Goal: Task Accomplishment & Management: Manage account settings

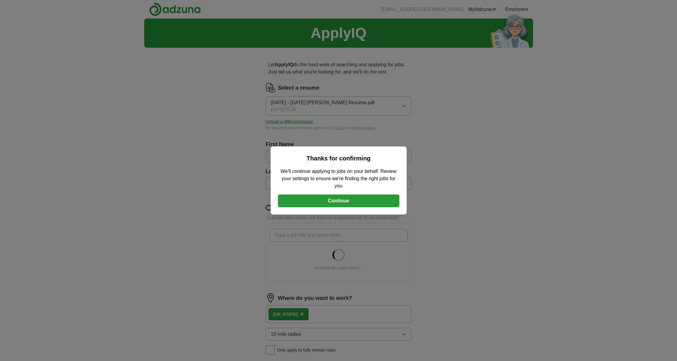
click at [325, 204] on button "Continue" at bounding box center [338, 200] width 121 height 13
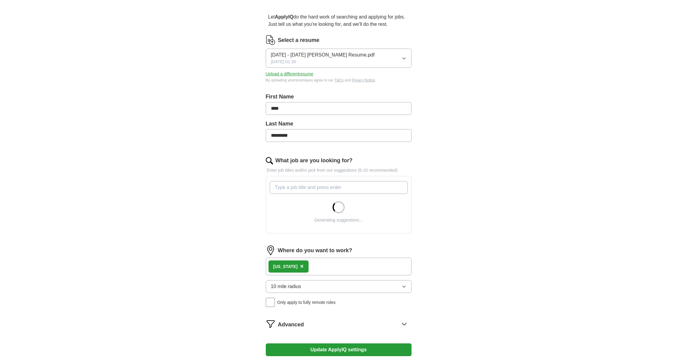
scroll to position [49, 0]
click at [401, 60] on icon "button" at bounding box center [403, 57] width 5 height 5
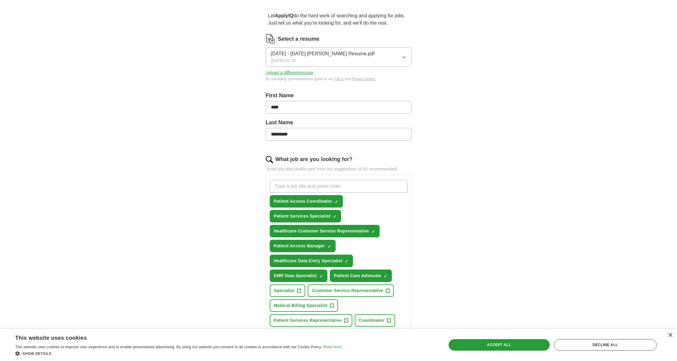
click at [429, 168] on div "Let ApplyIQ do the hard work of searching and applying for jobs. Just tell us w…" at bounding box center [338, 255] width 194 height 503
click at [313, 76] on button "Upload a different resume" at bounding box center [290, 73] width 48 height 6
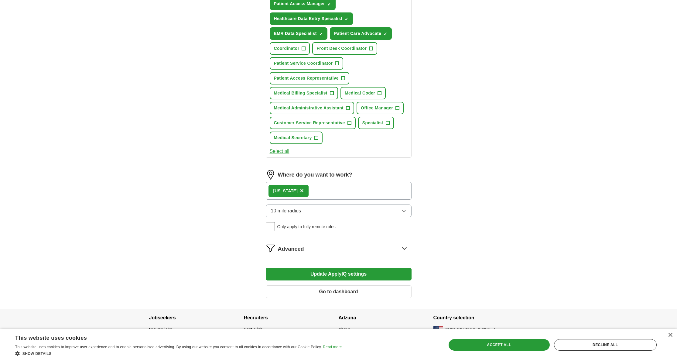
scroll to position [293, 0]
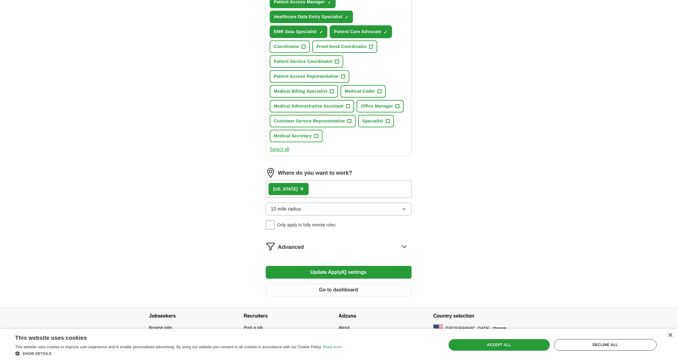
drag, startPoint x: 328, startPoint y: 251, endPoint x: 330, endPoint y: 246, distance: 5.4
click at [334, 35] on span "Patient Care Advocate" at bounding box center [357, 32] width 47 height 6
click at [317, 35] on span "EMR Data Specialist" at bounding box center [295, 32] width 43 height 6
click at [334, 23] on button "Healthcare Data Entry Specialist ✓ ×" at bounding box center [312, 17] width 84 height 12
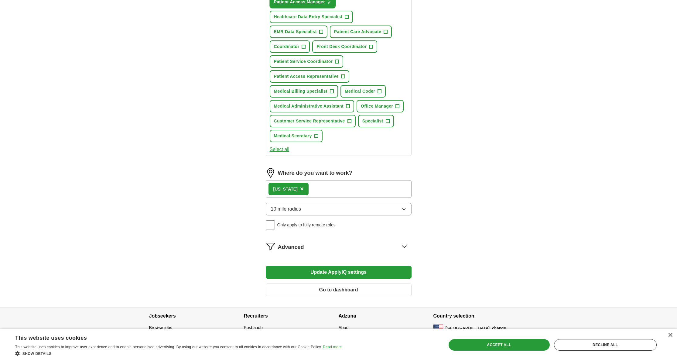
click at [325, 5] on span "Patient Access Manager" at bounding box center [299, 2] width 51 height 6
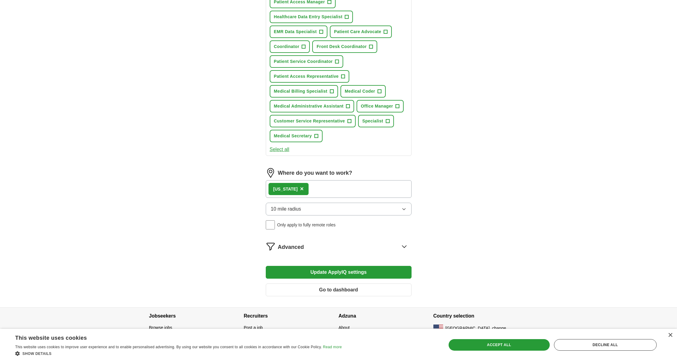
type input "T"
type input "IT Support Specialist"
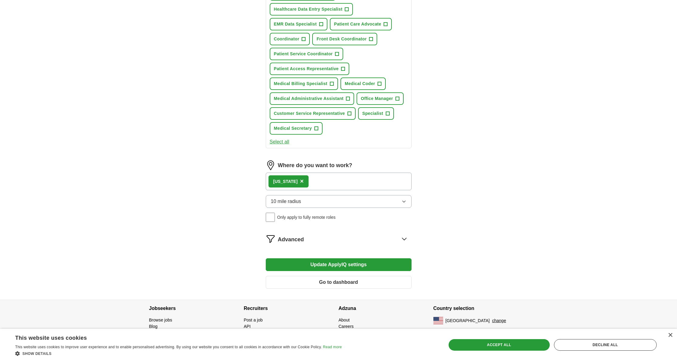
scroll to position [230, 0]
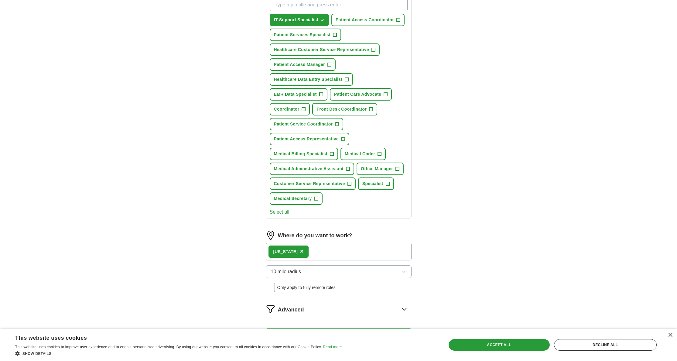
click at [323, 11] on input "What job are you looking for?" at bounding box center [339, 4] width 138 height 13
type input "Data Analyst"
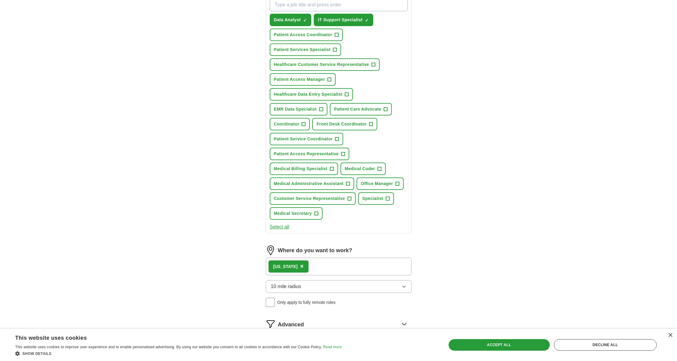
click at [354, 11] on input "What job are you looking for?" at bounding box center [339, 4] width 138 height 13
type input "Database Data Analyst"
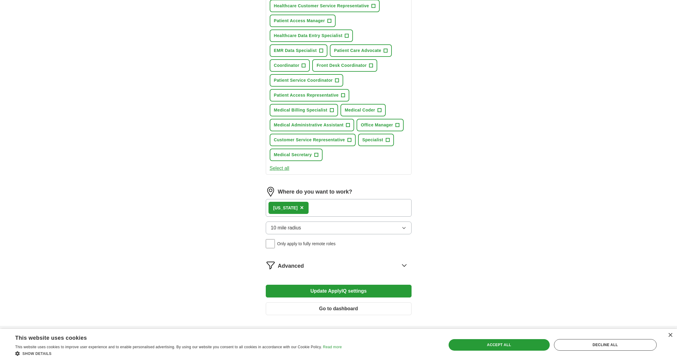
scroll to position [211, 0]
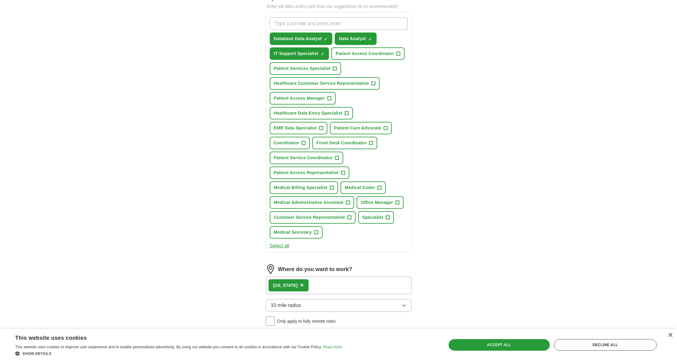
click at [327, 30] on input "What job are you looking for?" at bounding box center [339, 23] width 138 height 13
type input "Database Administrator"
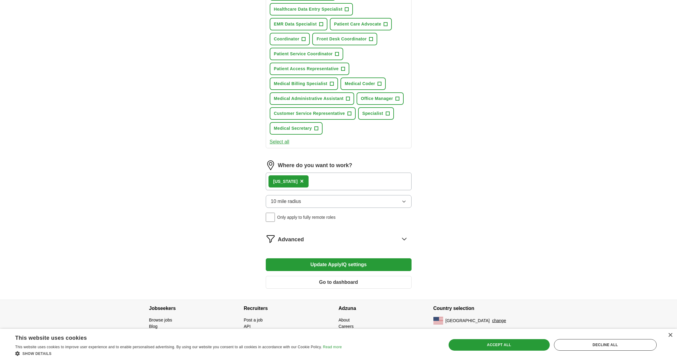
scroll to position [443, 0]
drag, startPoint x: 490, startPoint y: 332, endPoint x: 482, endPoint y: 325, distance: 10.7
click at [490, 339] on div "Accept all" at bounding box center [499, 345] width 101 height 12
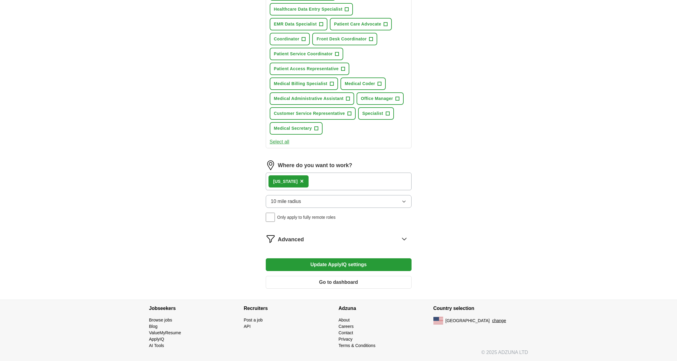
scroll to position [809, 0]
click at [401, 199] on icon "button" at bounding box center [403, 201] width 5 height 5
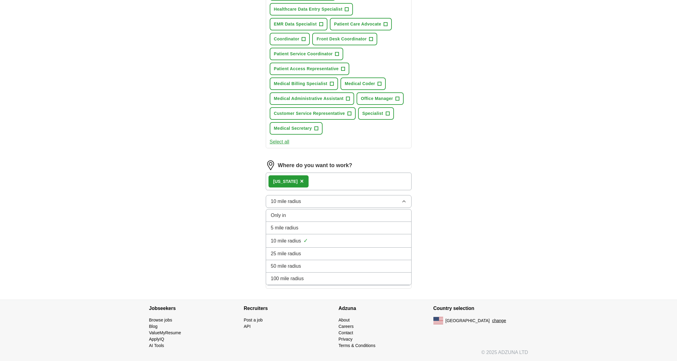
click at [327, 265] on div "50 mile radius" at bounding box center [338, 265] width 135 height 7
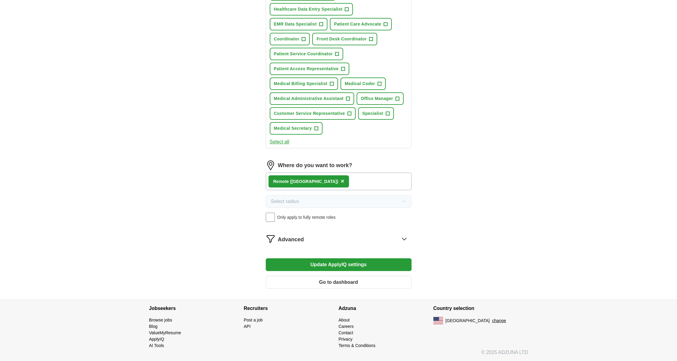
click at [332, 258] on button "Update ApplyIQ settings" at bounding box center [339, 264] width 146 height 13
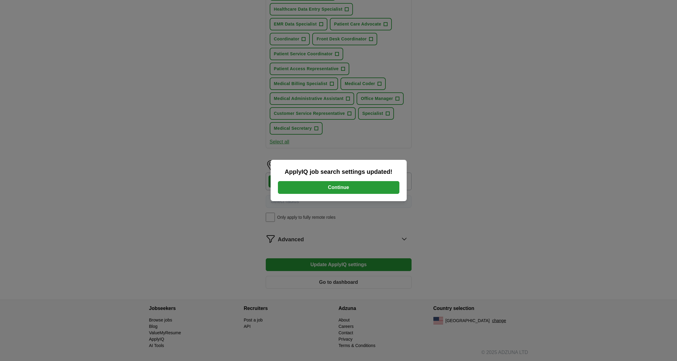
click at [369, 189] on button "Continue" at bounding box center [338, 187] width 121 height 13
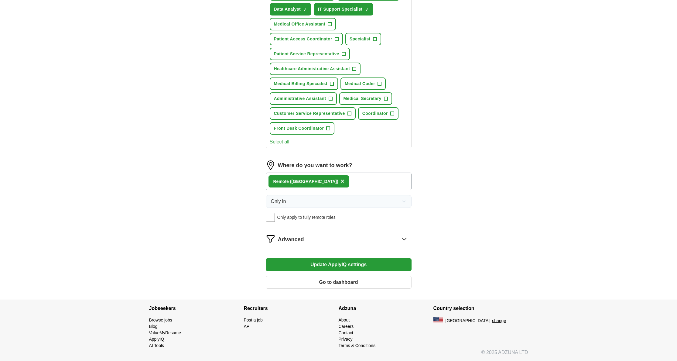
scroll to position [247, 0]
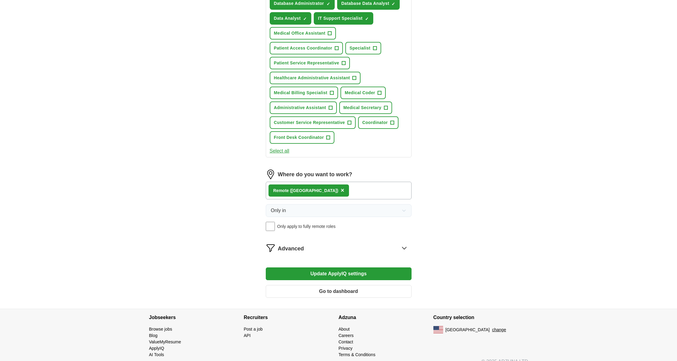
type input "Help Desk IT Support"
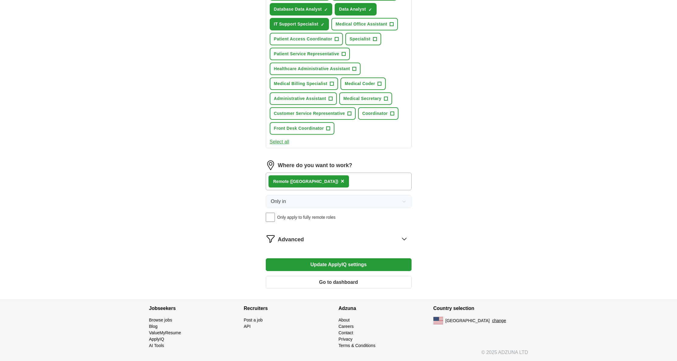
scroll to position [251, 0]
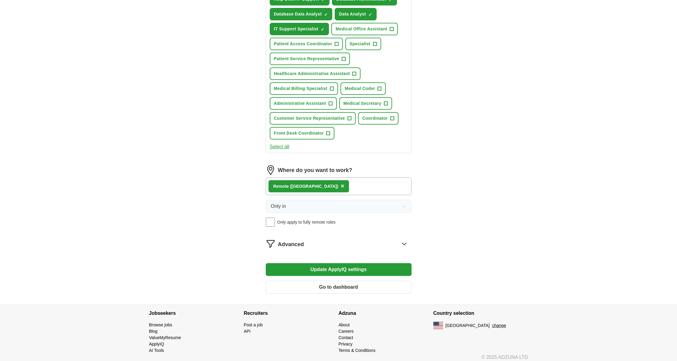
type input "Medical Records Specialist"
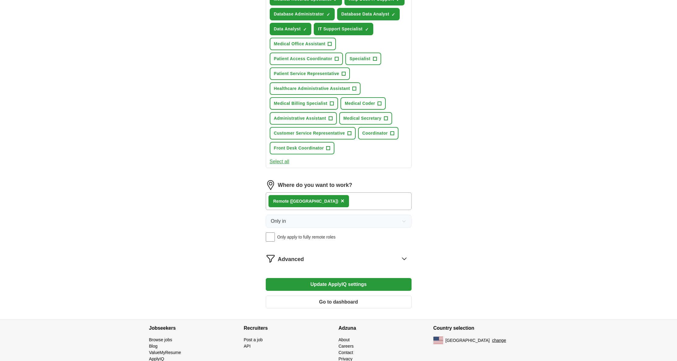
type input "Health Insurance Advocate"
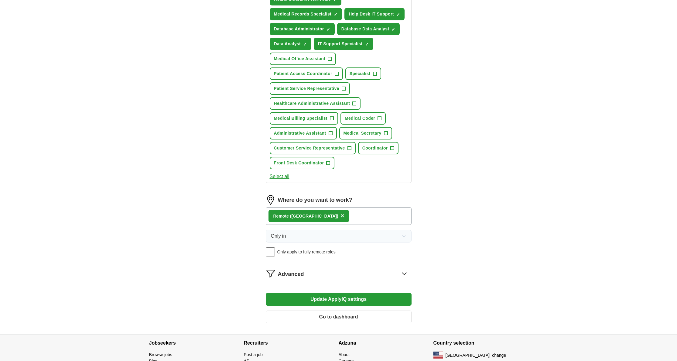
type input "Health Insurance Representative"
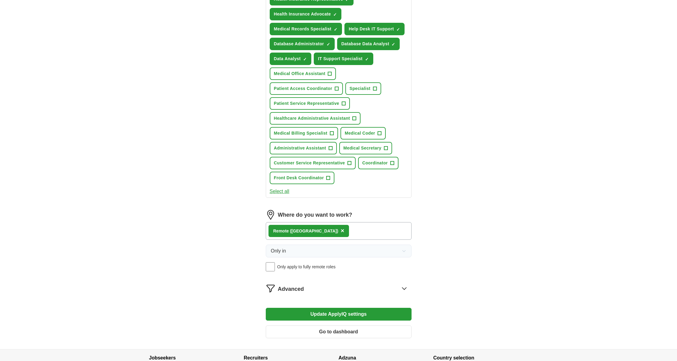
type input "Prior Authorization Specialist"
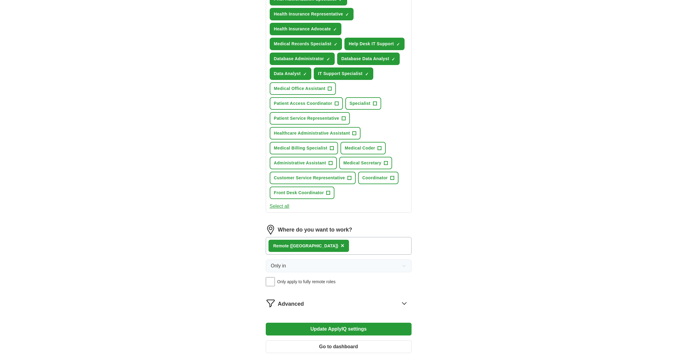
type input "Referral Coordinator"
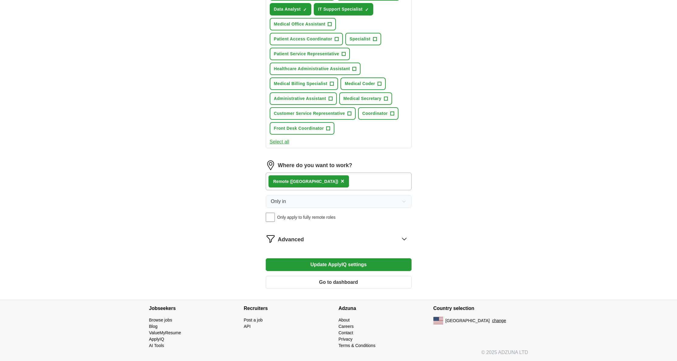
scroll to position [781, 0]
click at [333, 271] on button "Update ApplyIQ settings" at bounding box center [339, 264] width 146 height 13
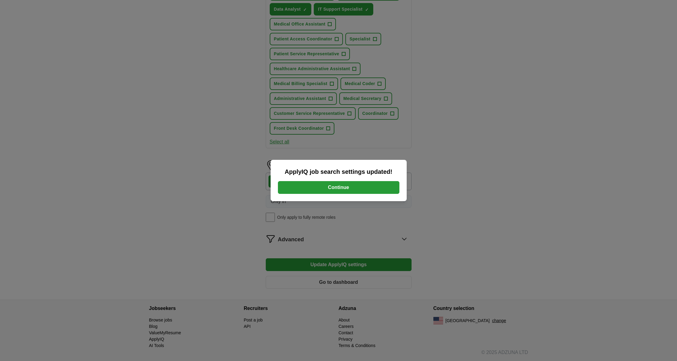
click at [384, 189] on button "Continue" at bounding box center [338, 187] width 121 height 13
